Goal: Find specific page/section: Find specific page/section

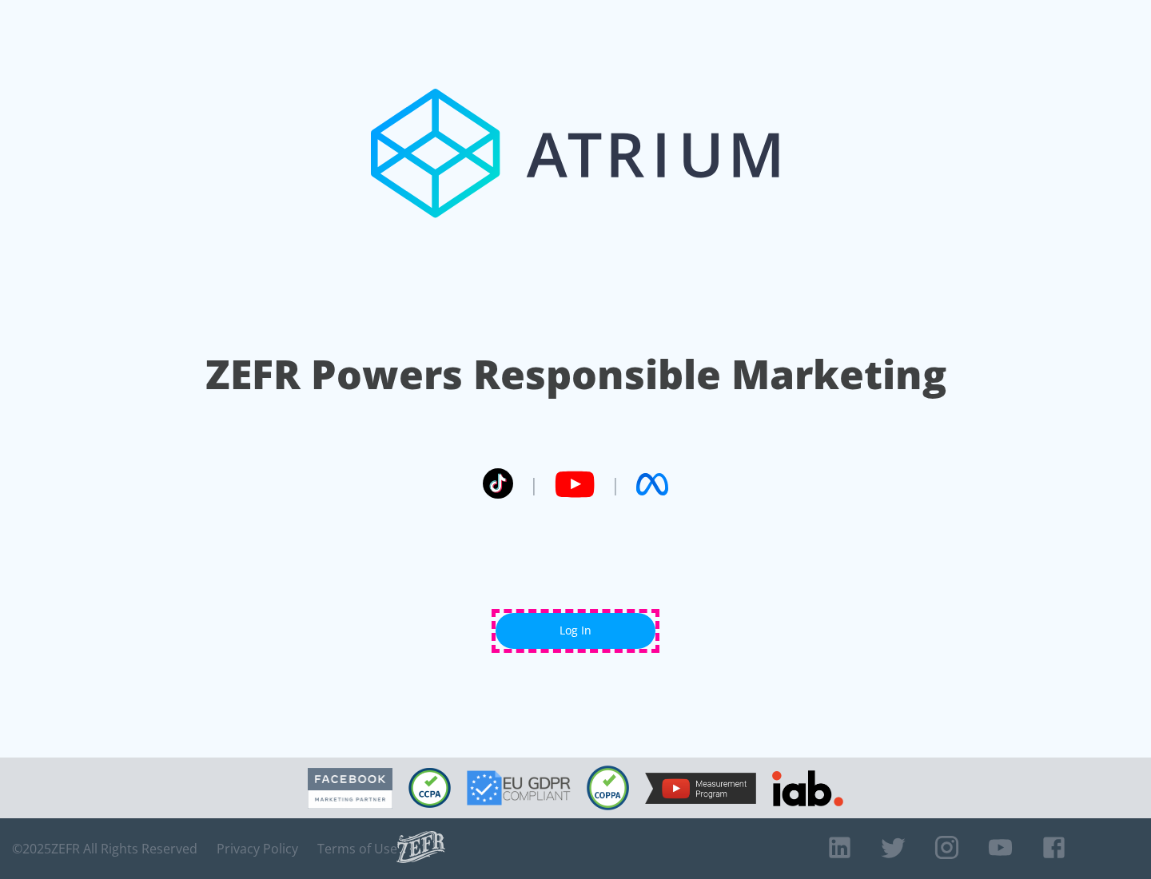
click at [575, 631] on link "Log In" at bounding box center [575, 631] width 160 height 36
